Goal: Navigation & Orientation: Find specific page/section

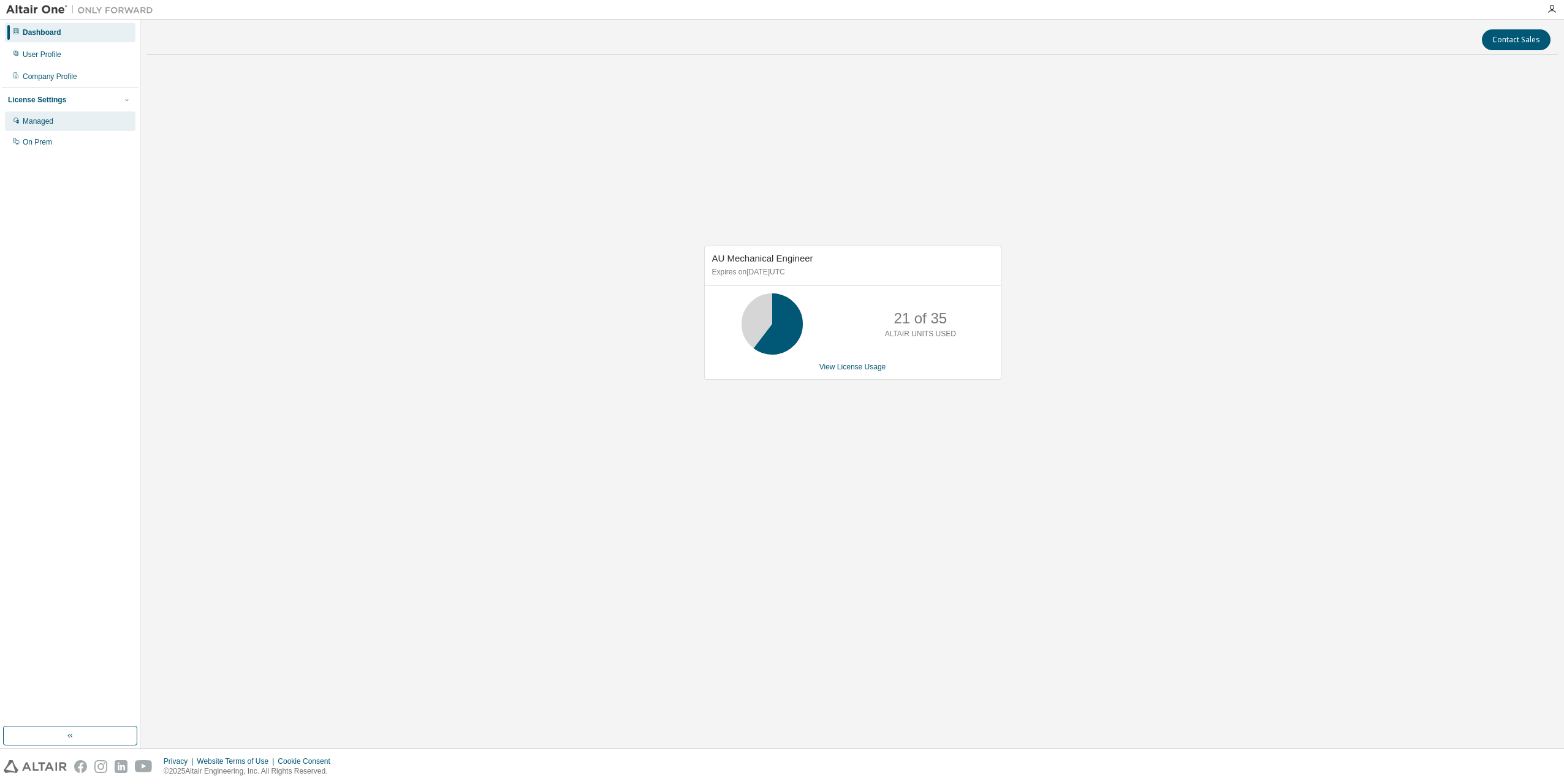
click at [49, 122] on div "Managed" at bounding box center [37, 121] width 30 height 10
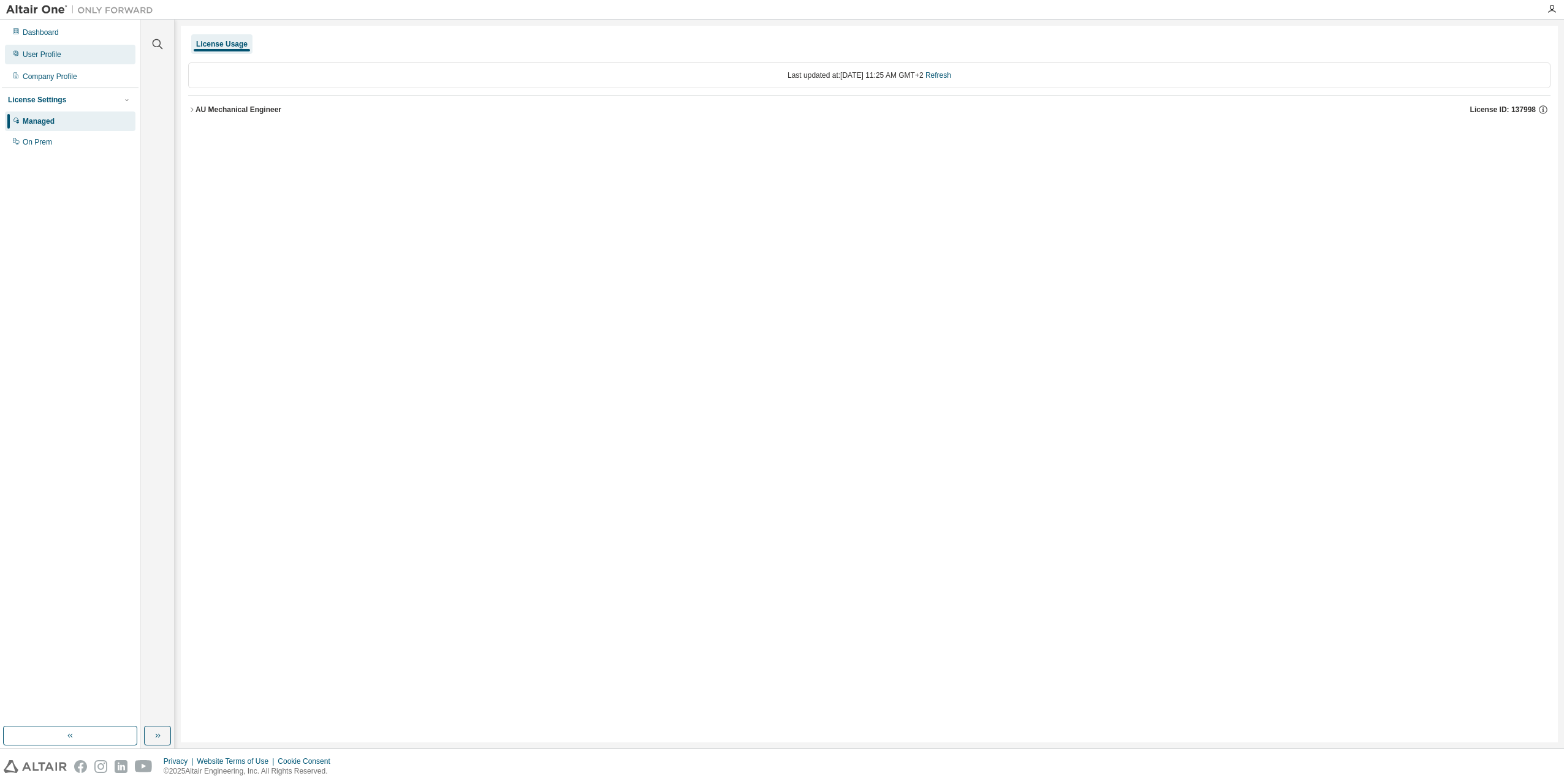
click at [38, 53] on div "User Profile" at bounding box center [42, 55] width 39 height 10
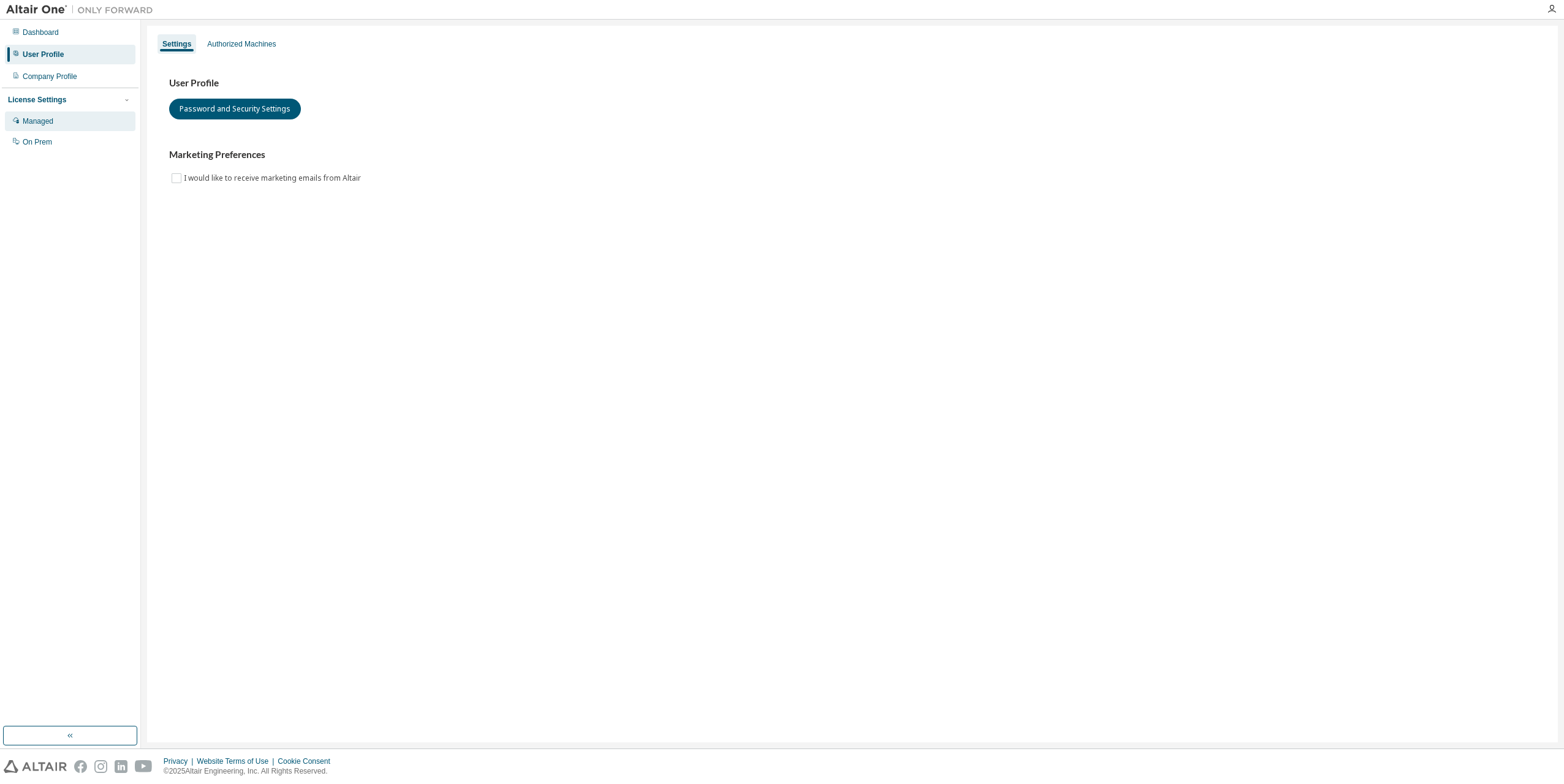
click at [39, 119] on div "Managed" at bounding box center [37, 121] width 30 height 10
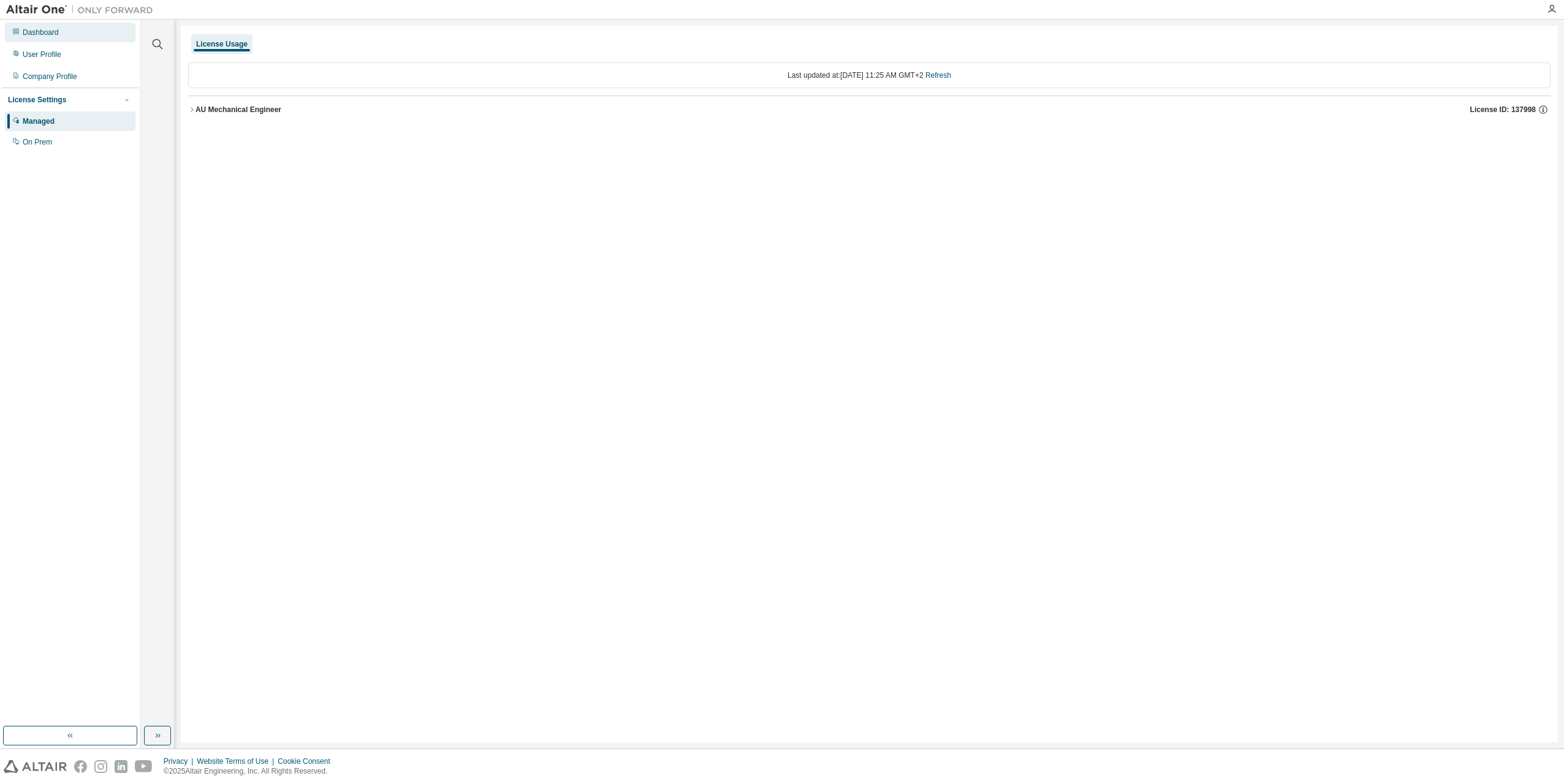
click at [30, 33] on div "Dashboard" at bounding box center [41, 32] width 36 height 10
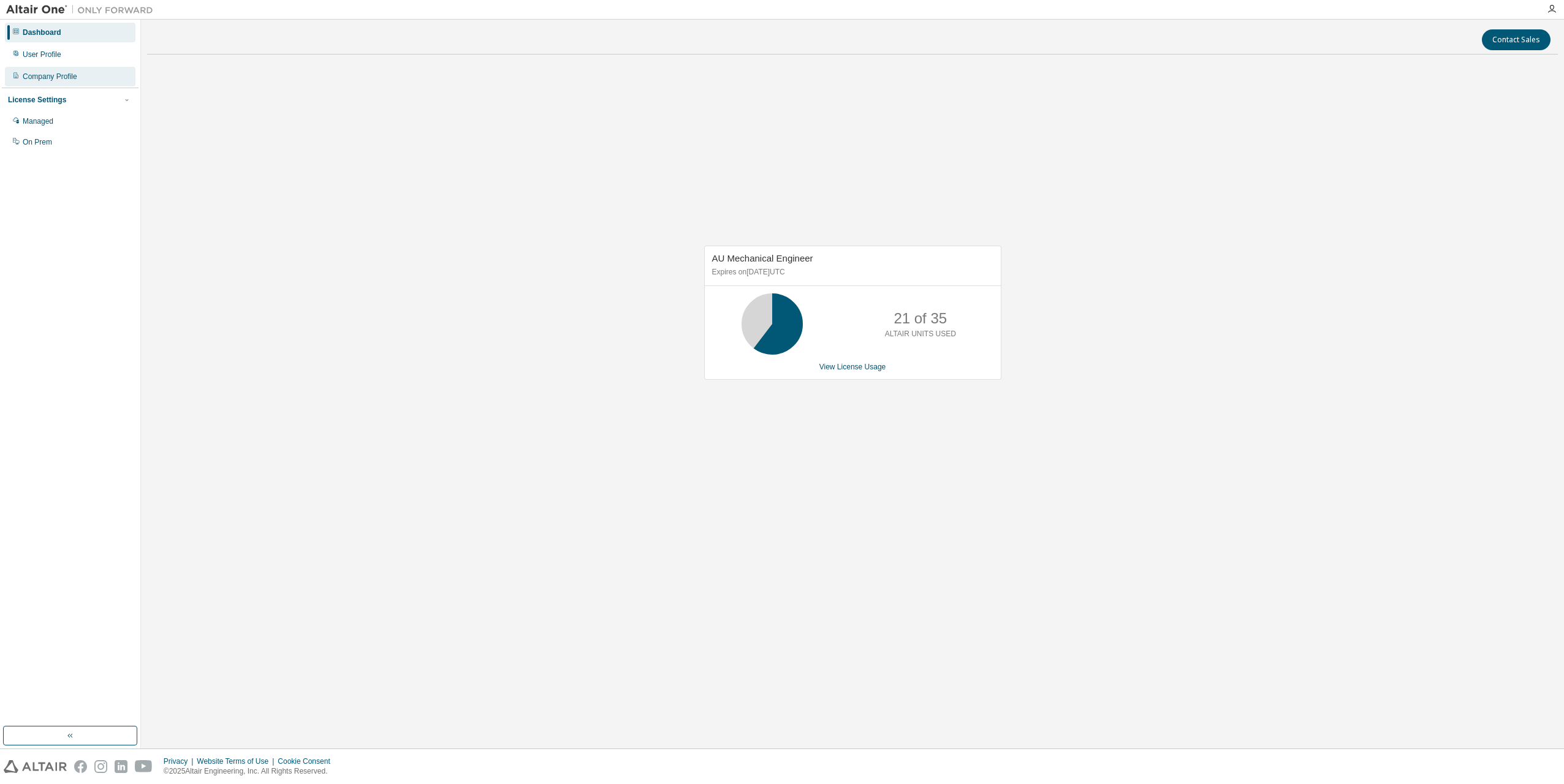
click at [33, 73] on div "Company Profile" at bounding box center [50, 76] width 55 height 10
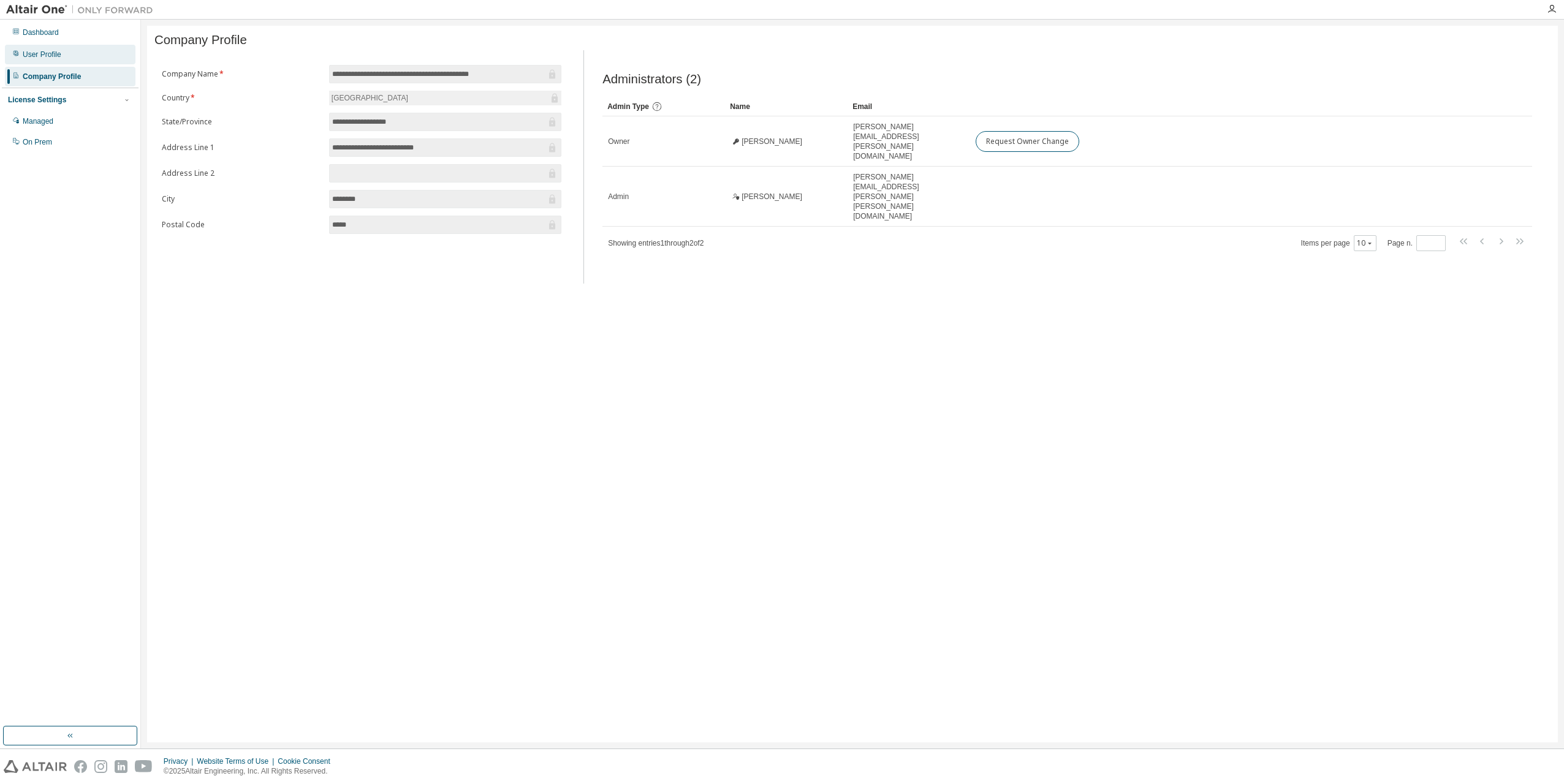
click at [31, 56] on div "User Profile" at bounding box center [42, 55] width 39 height 10
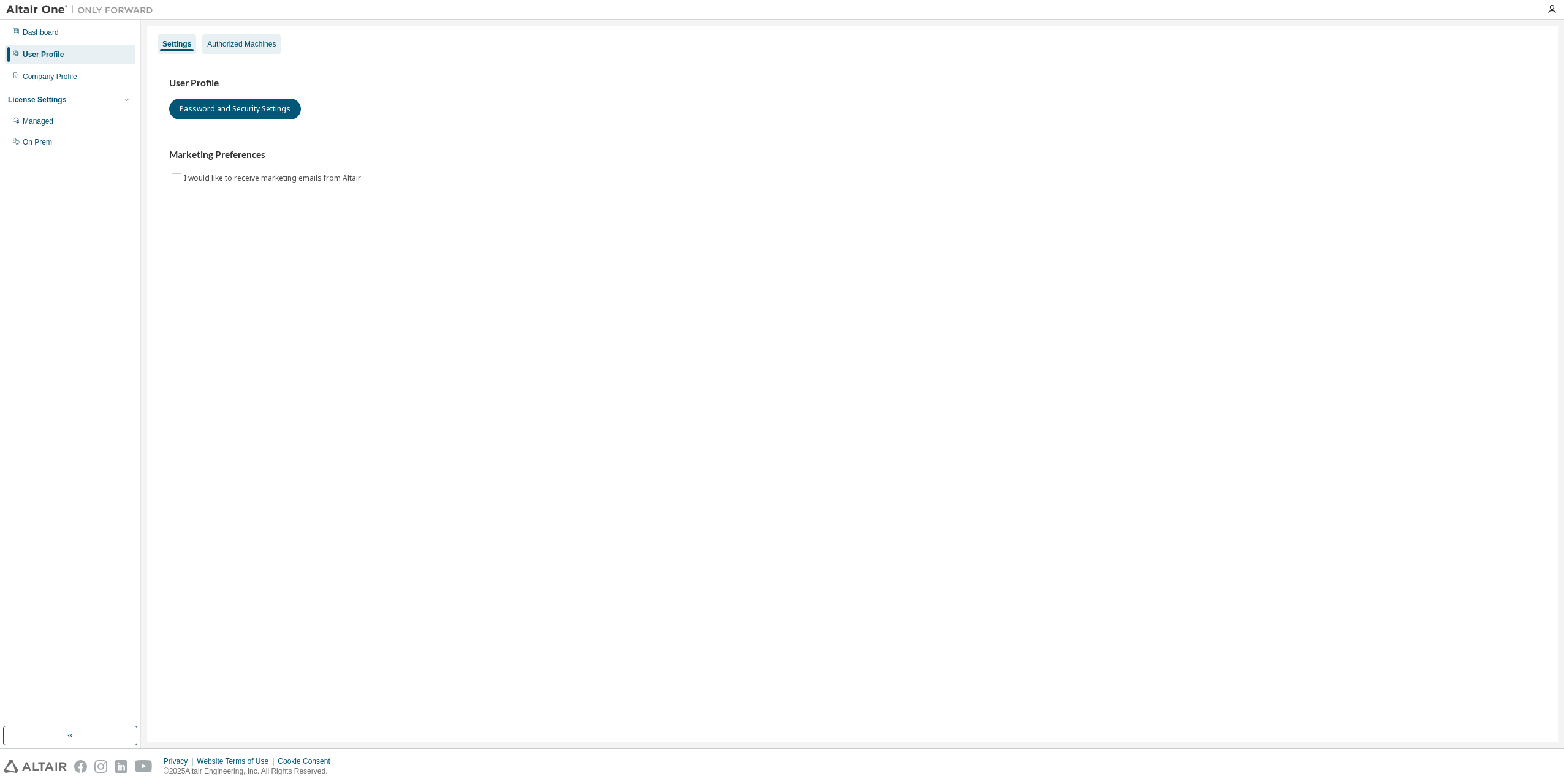
click at [246, 44] on div "Authorized Machines" at bounding box center [242, 44] width 69 height 10
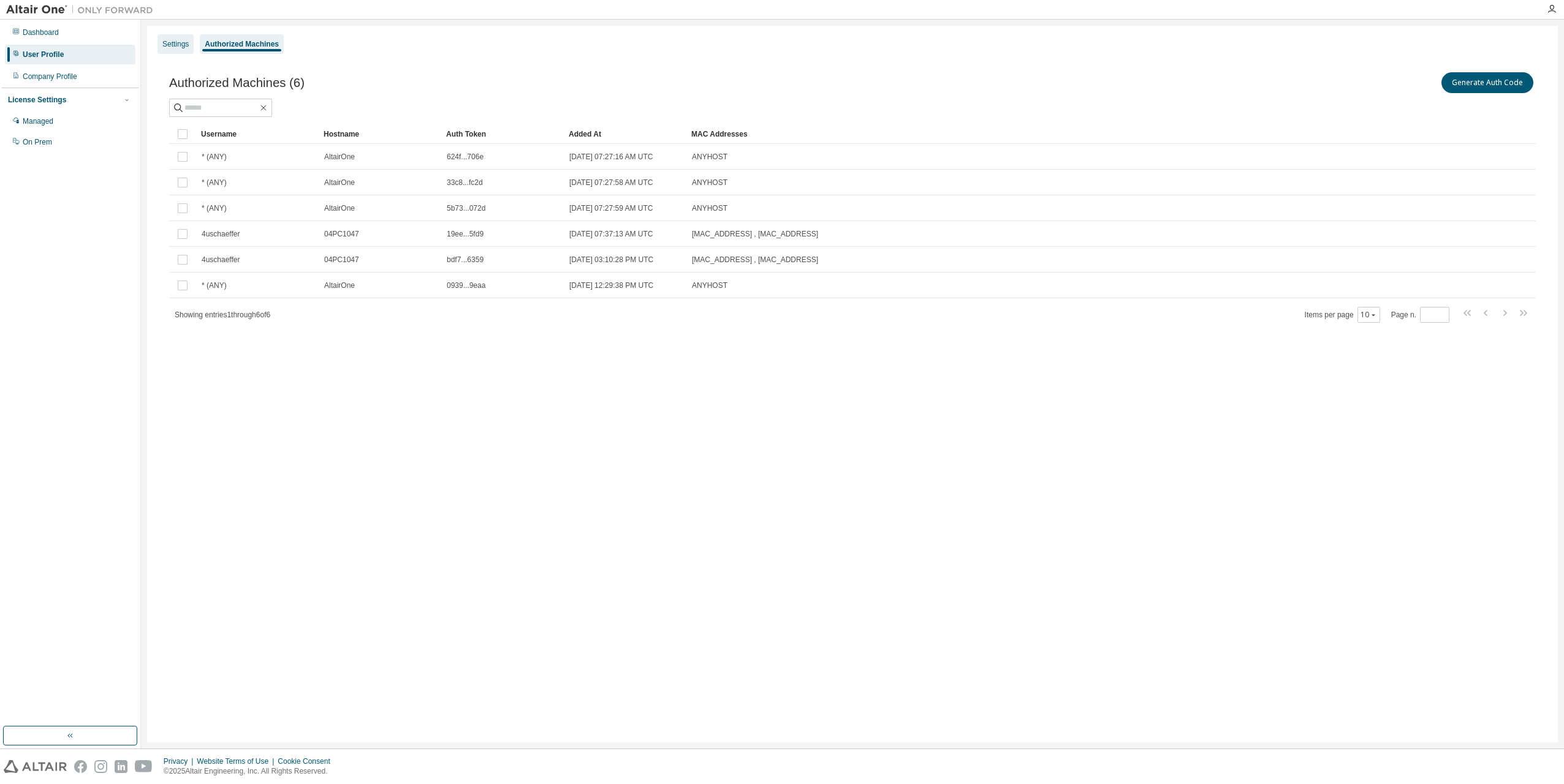
click at [175, 43] on div "Settings" at bounding box center [175, 44] width 27 height 10
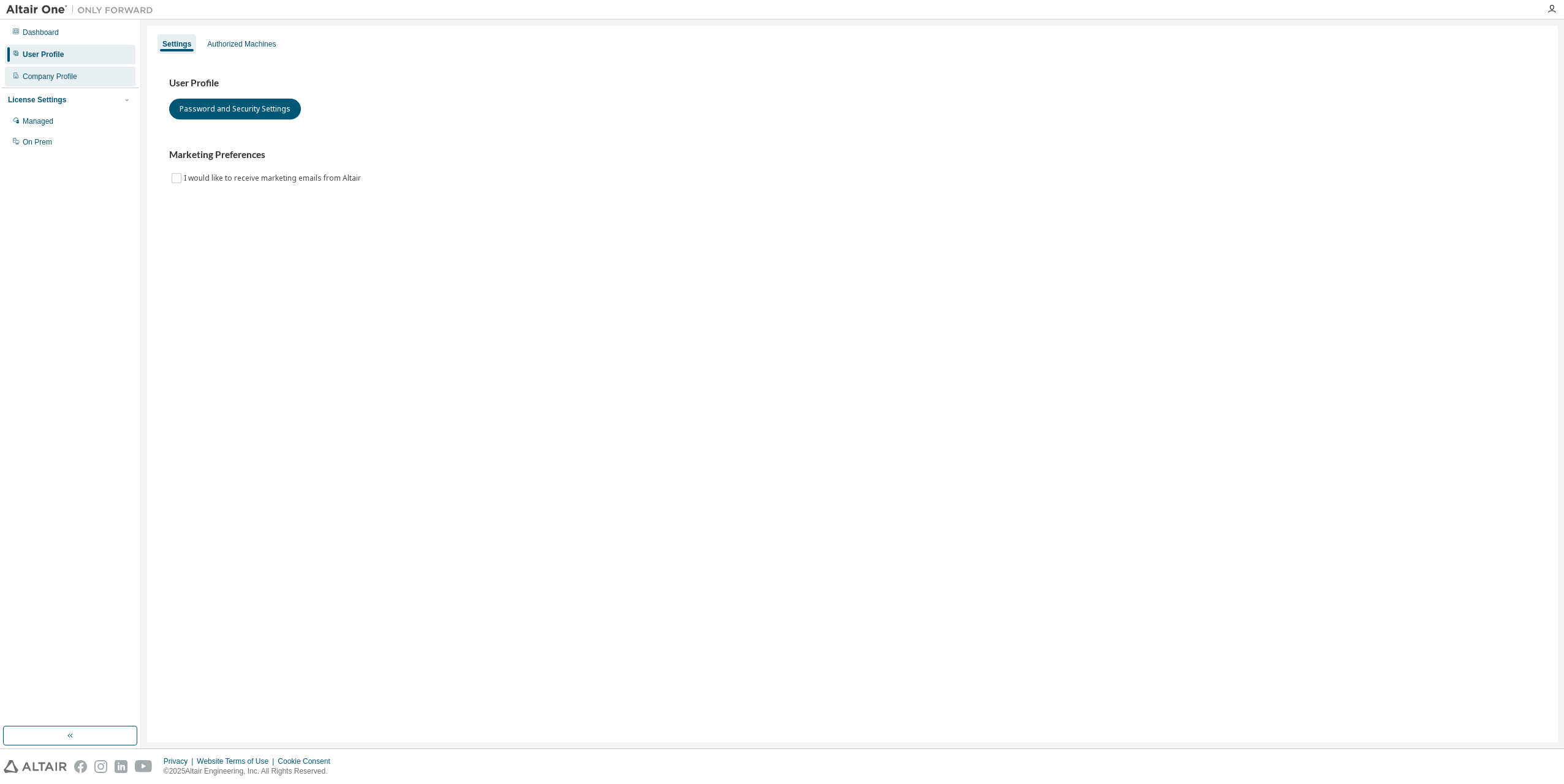
click at [41, 77] on div "Company Profile" at bounding box center [50, 76] width 55 height 10
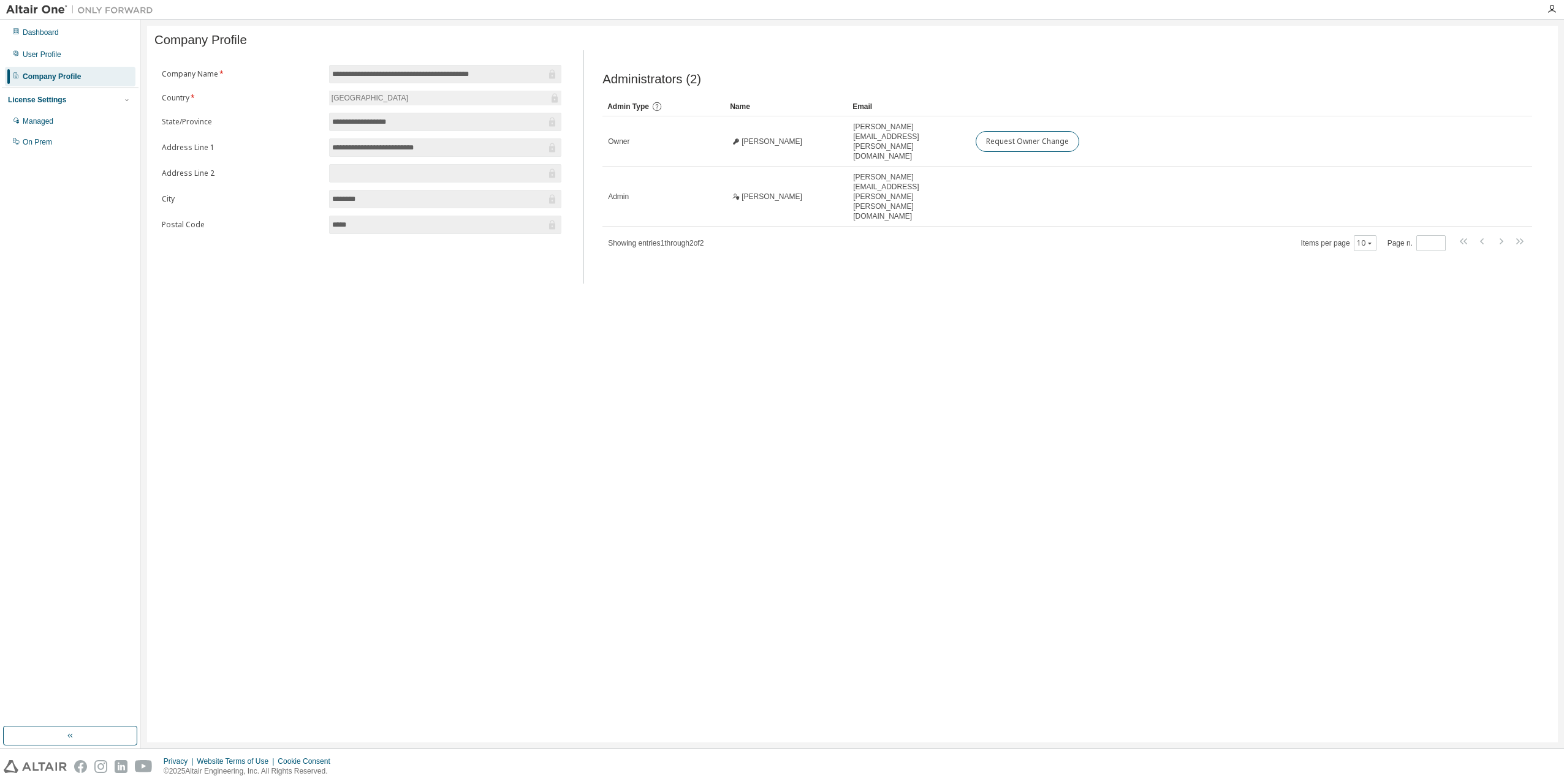
drag, startPoint x: 1138, startPoint y: 570, endPoint x: 1223, endPoint y: 409, distance: 182.1
click at [1139, 570] on div "**********" at bounding box center [852, 383] width 1410 height 716
click at [578, 373] on div "**********" at bounding box center [852, 383] width 1410 height 716
click at [21, 30] on div "Dashboard" at bounding box center [69, 32] width 130 height 19
